Goal: Information Seeking & Learning: Check status

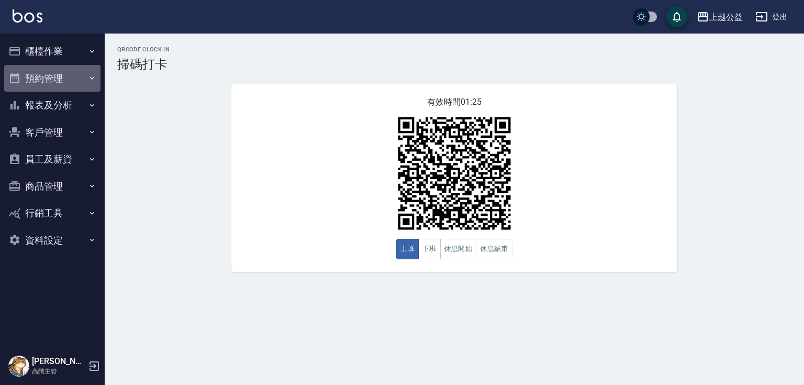
click at [75, 78] on button "預約管理" at bounding box center [52, 78] width 96 height 27
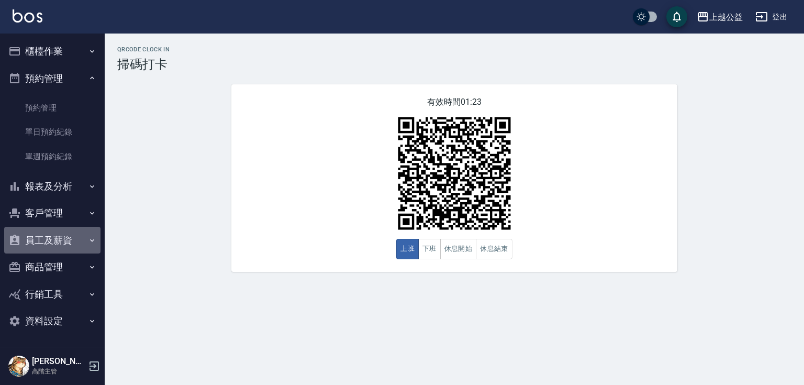
click at [77, 234] on button "員工及薪資" at bounding box center [52, 240] width 96 height 27
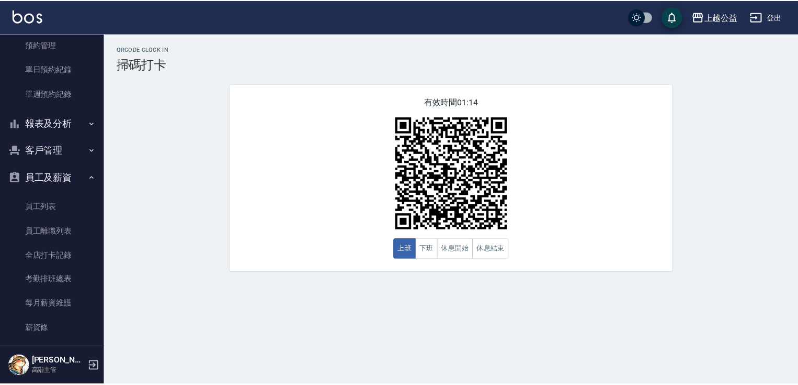
scroll to position [56, 0]
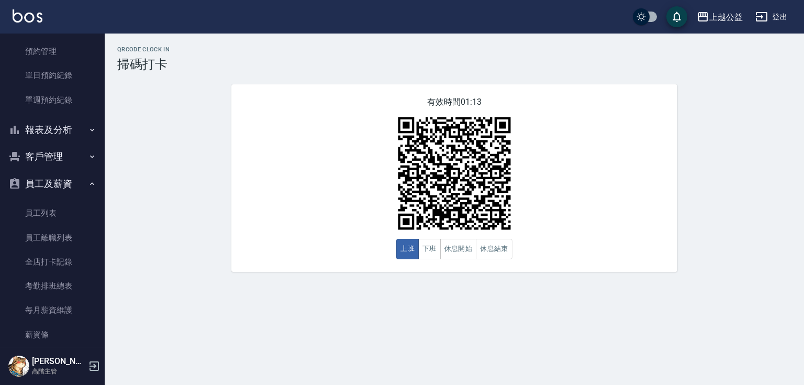
click at [50, 136] on button "報表及分析" at bounding box center [52, 129] width 96 height 27
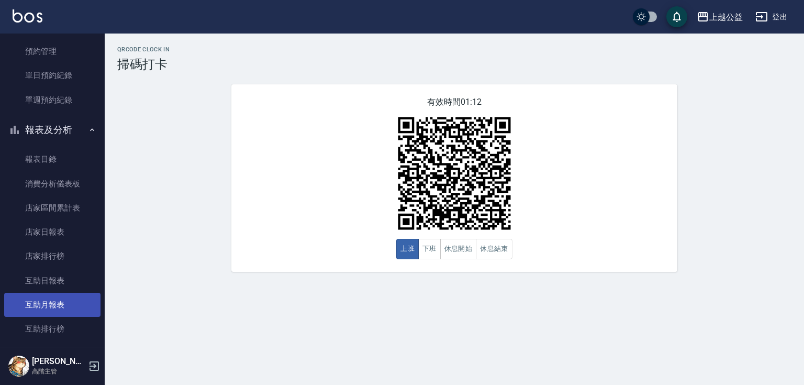
drag, startPoint x: 33, startPoint y: 223, endPoint x: 40, endPoint y: 305, distance: 82.4
click at [34, 223] on link "店家日報表" at bounding box center [52, 232] width 96 height 24
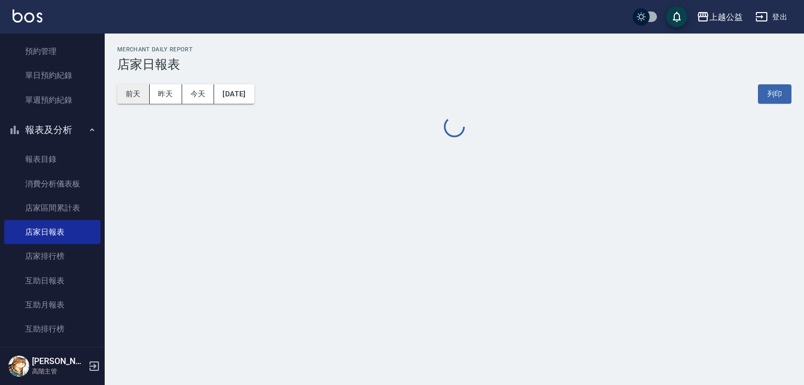
click at [133, 89] on button "前天" at bounding box center [133, 93] width 32 height 19
click at [161, 98] on button "昨天" at bounding box center [166, 93] width 32 height 19
click at [161, 91] on button "昨天" at bounding box center [166, 93] width 32 height 19
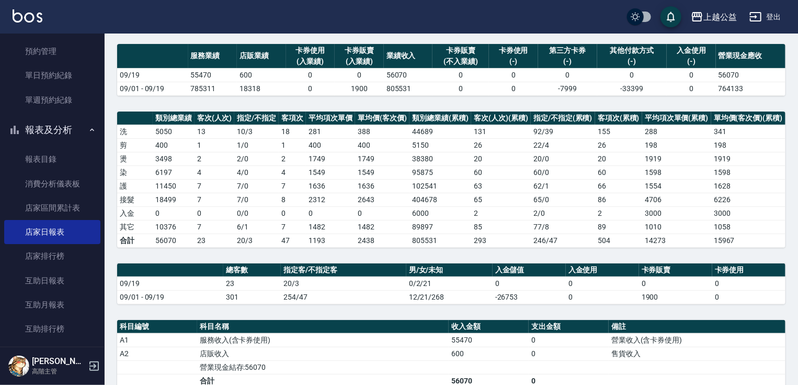
scroll to position [344, 0]
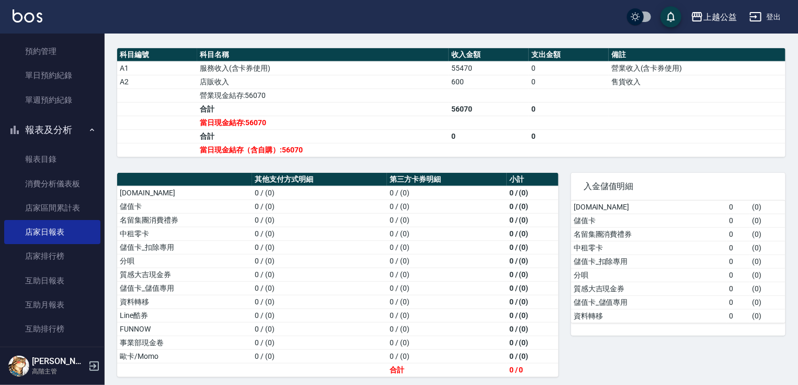
drag, startPoint x: 447, startPoint y: 253, endPoint x: 445, endPoint y: 392, distance: 139.7
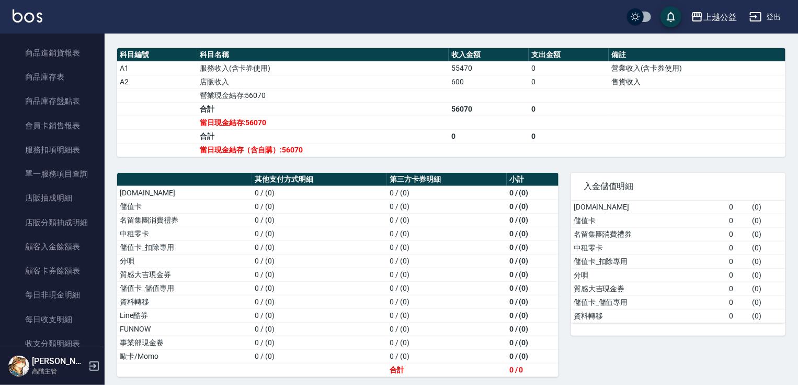
scroll to position [660, 0]
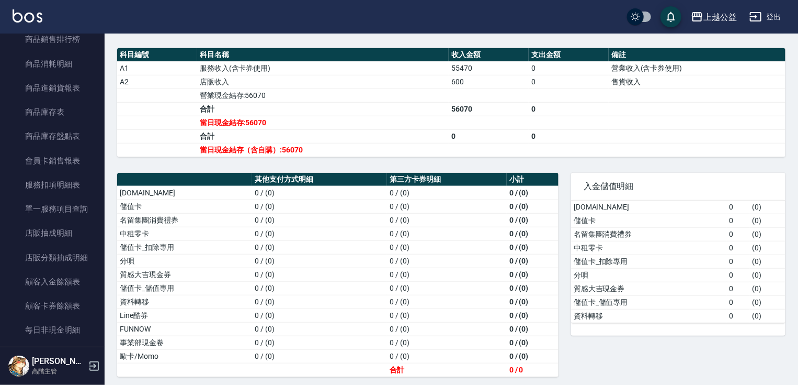
drag, startPoint x: 99, startPoint y: 200, endPoint x: 98, endPoint y: 186, distance: 14.7
click at [98, 186] on nav "櫃檯作業 打帳單 帳單列表 掛單列表 座位開單 營業儀表板 現金收支登錄 高階收支登錄 材料自購登錄 每日結帳 排班表 現場電腦打卡 掃碼打卡 預約管理 預約…" at bounding box center [52, 189] width 105 height 313
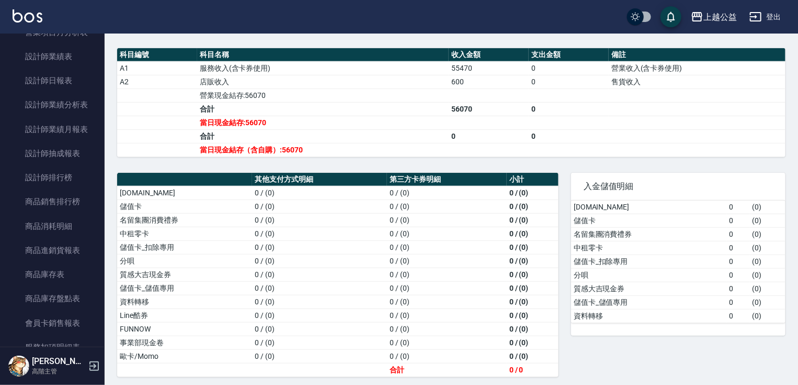
scroll to position [483, 0]
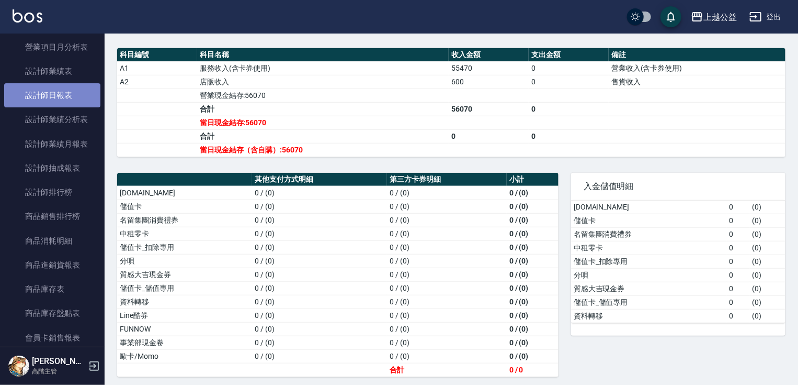
click at [54, 96] on link "設計師日報表" at bounding box center [52, 95] width 96 height 24
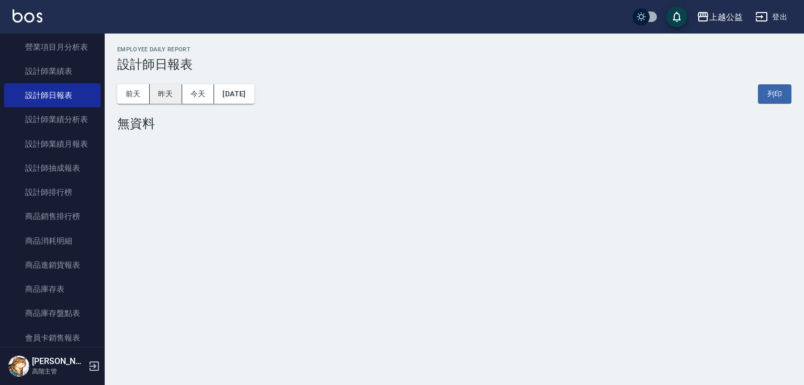
click at [163, 93] on button "昨天" at bounding box center [166, 93] width 32 height 19
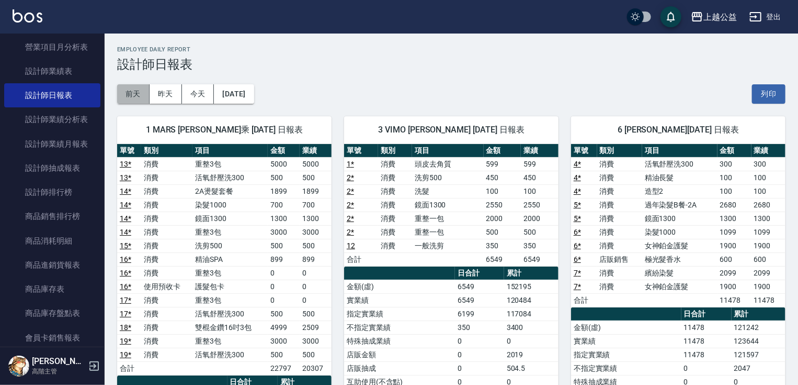
click at [132, 97] on button "前天" at bounding box center [133, 93] width 32 height 19
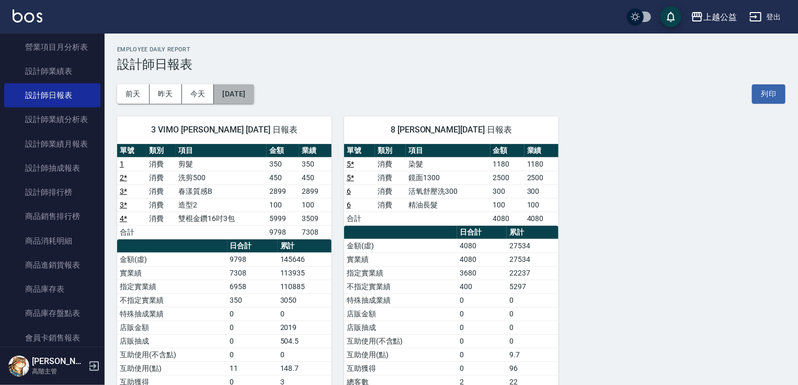
click at [230, 95] on button "[DATE]" at bounding box center [234, 93] width 40 height 19
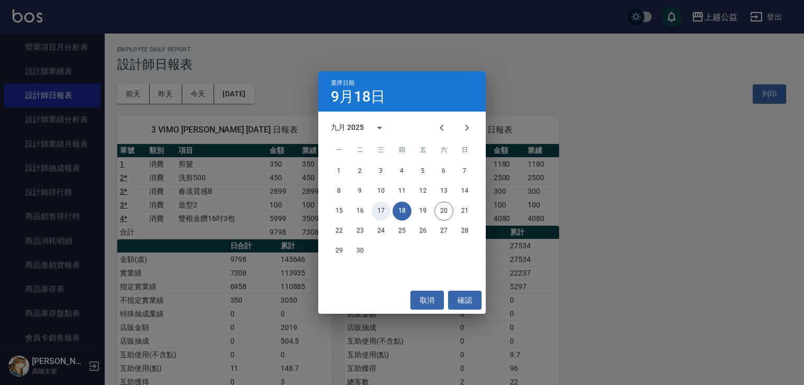
click at [383, 211] on button "17" at bounding box center [380, 210] width 19 height 19
